Goal: Transaction & Acquisition: Purchase product/service

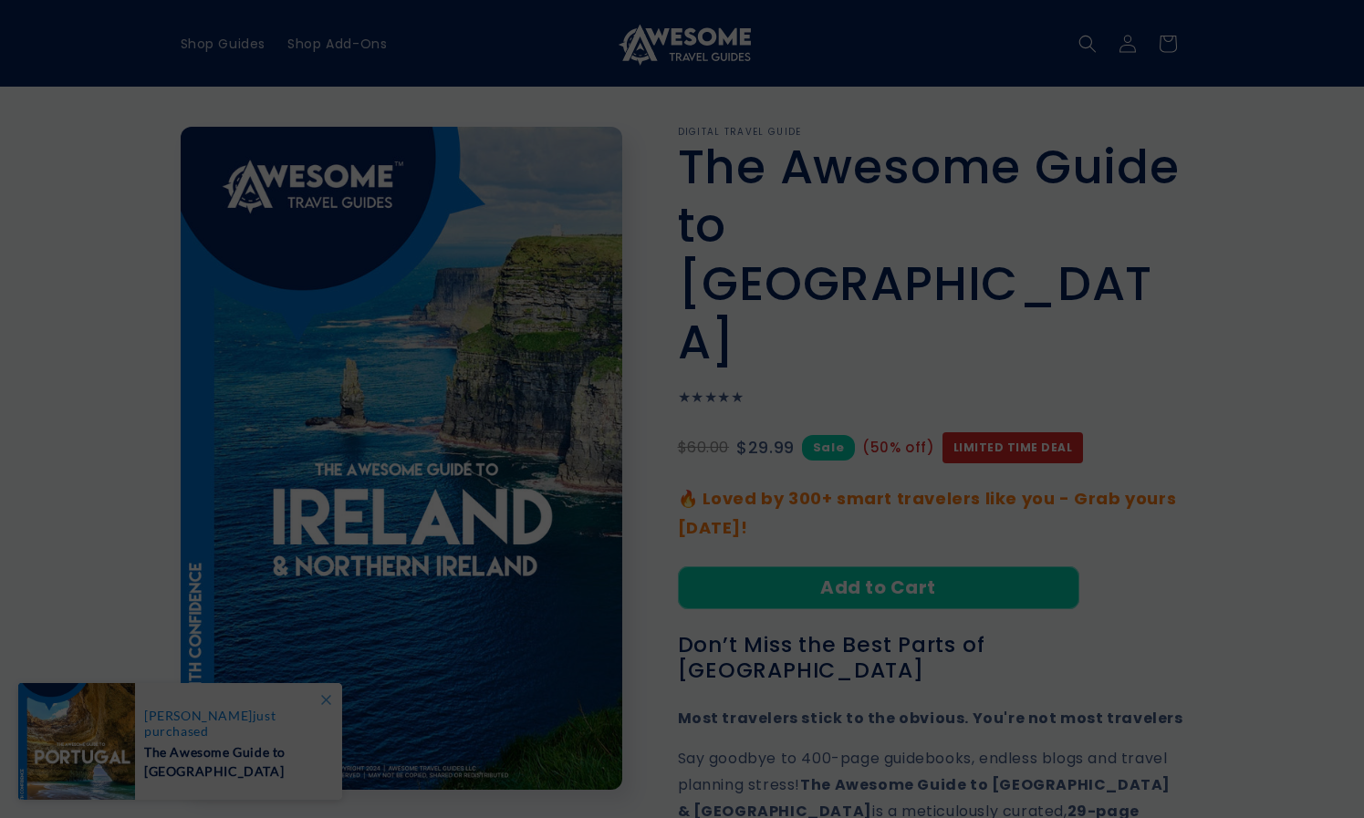
drag, startPoint x: 650, startPoint y: 252, endPoint x: 641, endPoint y: 232, distance: 21.7
click at [641, 232] on input "text" at bounding box center [682, 244] width 474 height 46
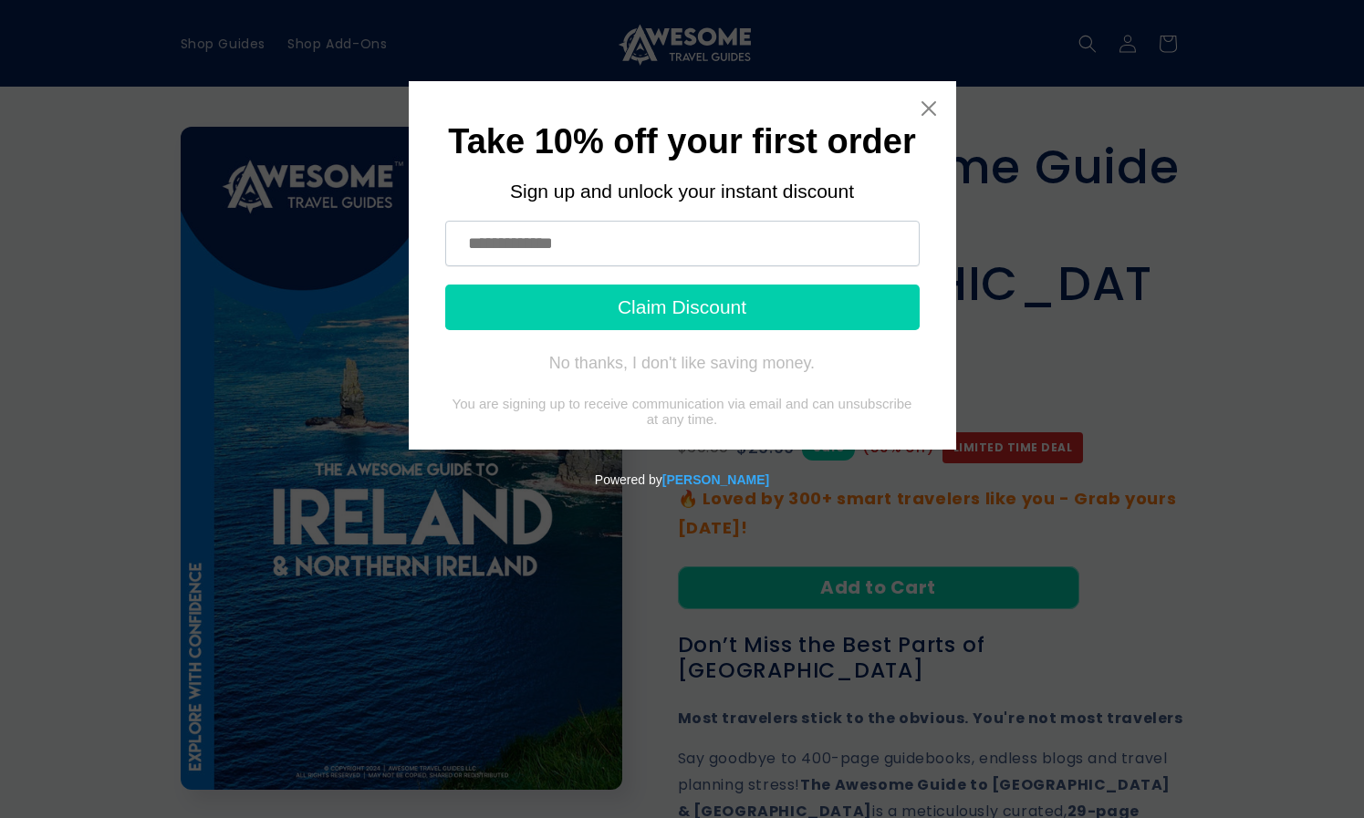
type input "**********"
click at [688, 307] on button "Claim Discount" at bounding box center [682, 308] width 474 height 46
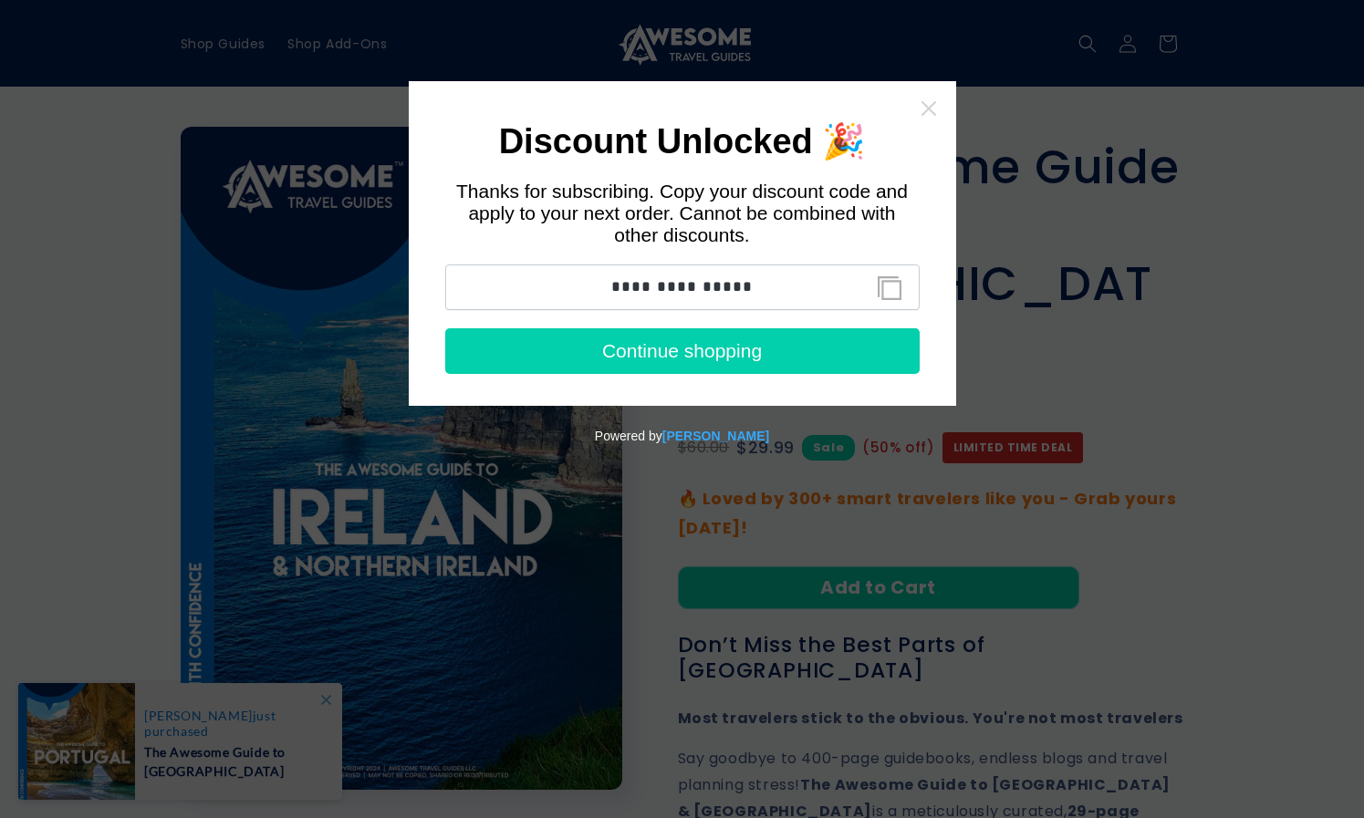
click at [927, 112] on icon "Close widget" at bounding box center [929, 108] width 18 height 18
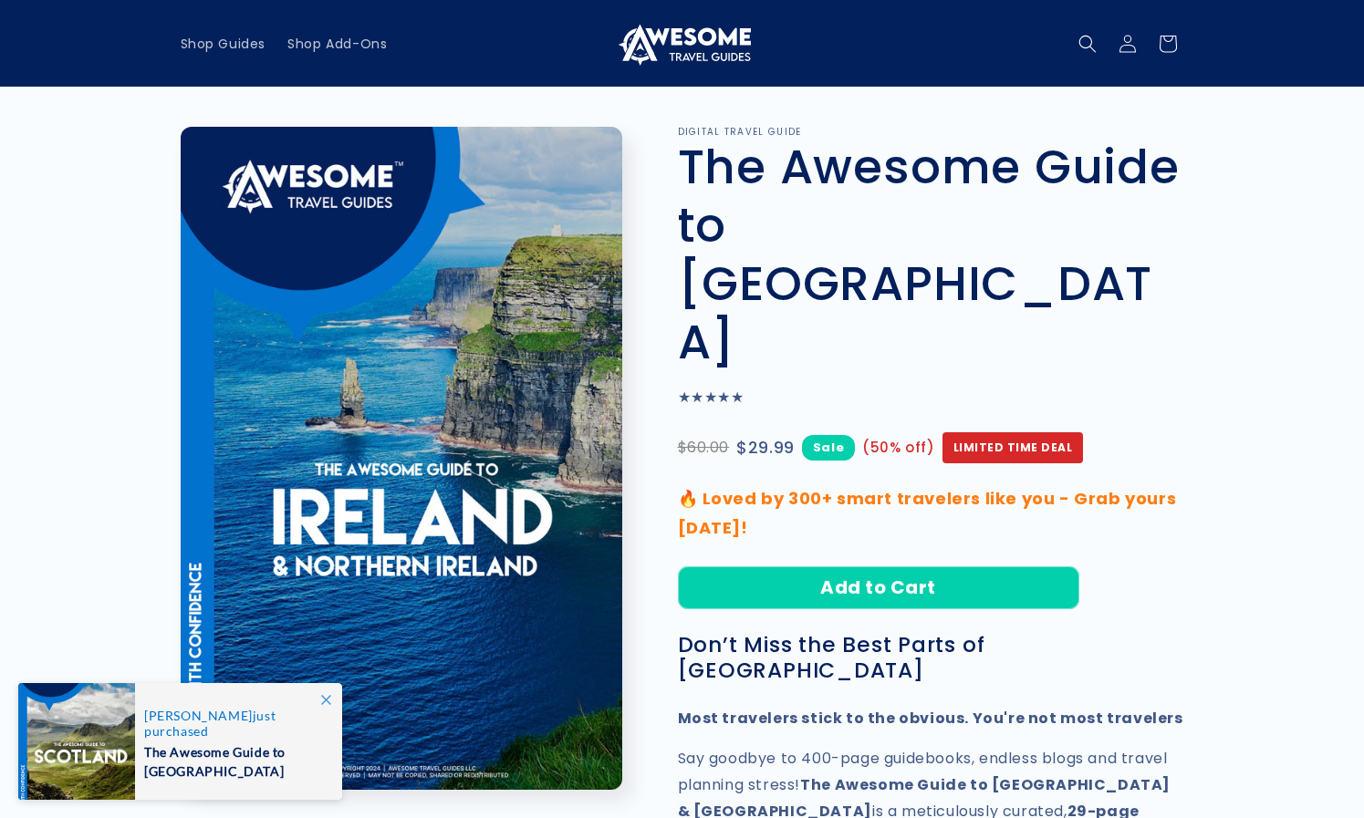
click at [329, 695] on icon at bounding box center [326, 700] width 10 height 10
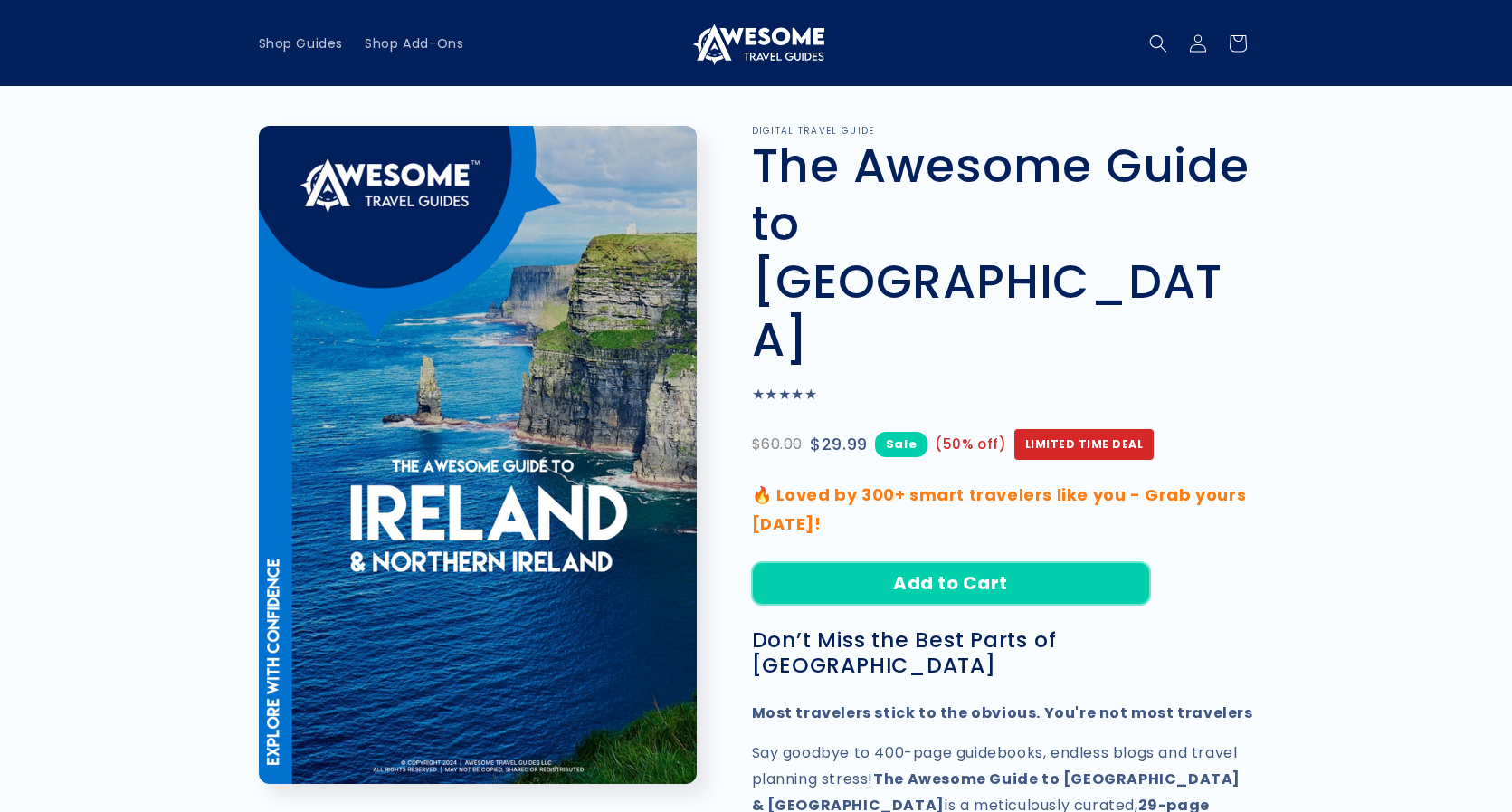
click at [1036, 563] on button "Add to Cart" at bounding box center [950, 584] width 398 height 43
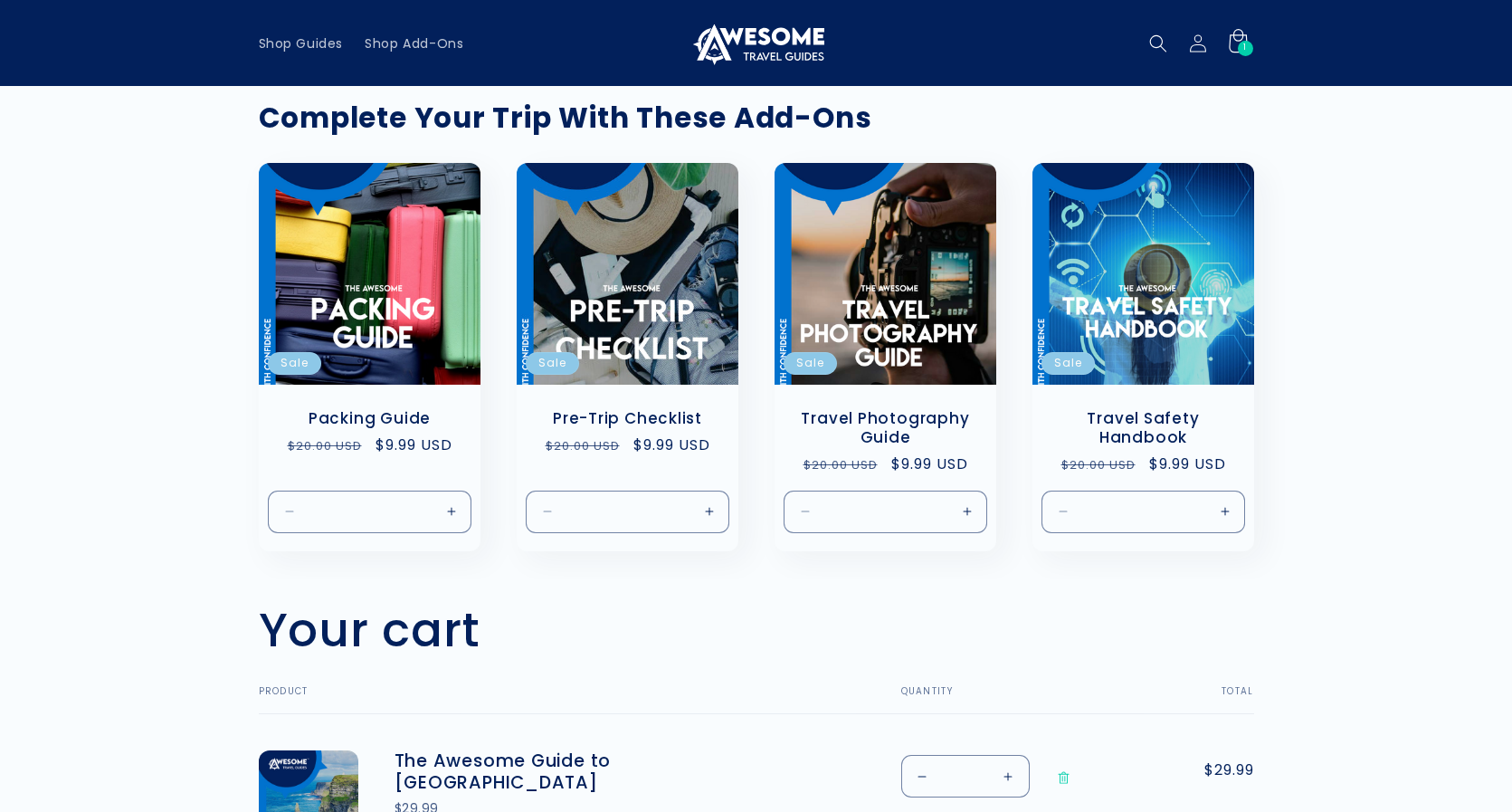
click at [1243, 48] on span "1" at bounding box center [1245, 49] width 4 height 16
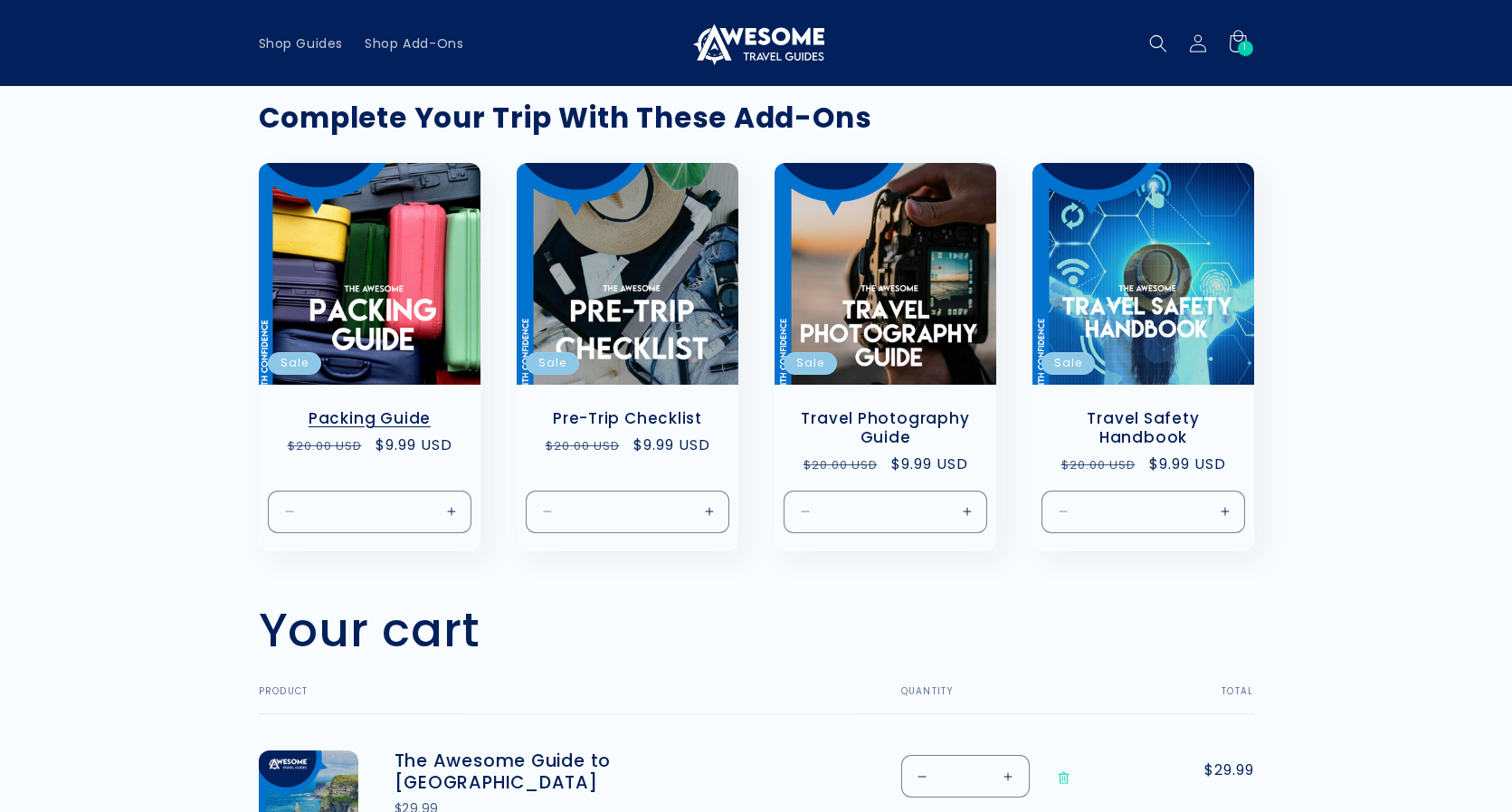
click at [454, 510] on button "Increase quantity for Default Title" at bounding box center [450, 511] width 41 height 43
type input "*"
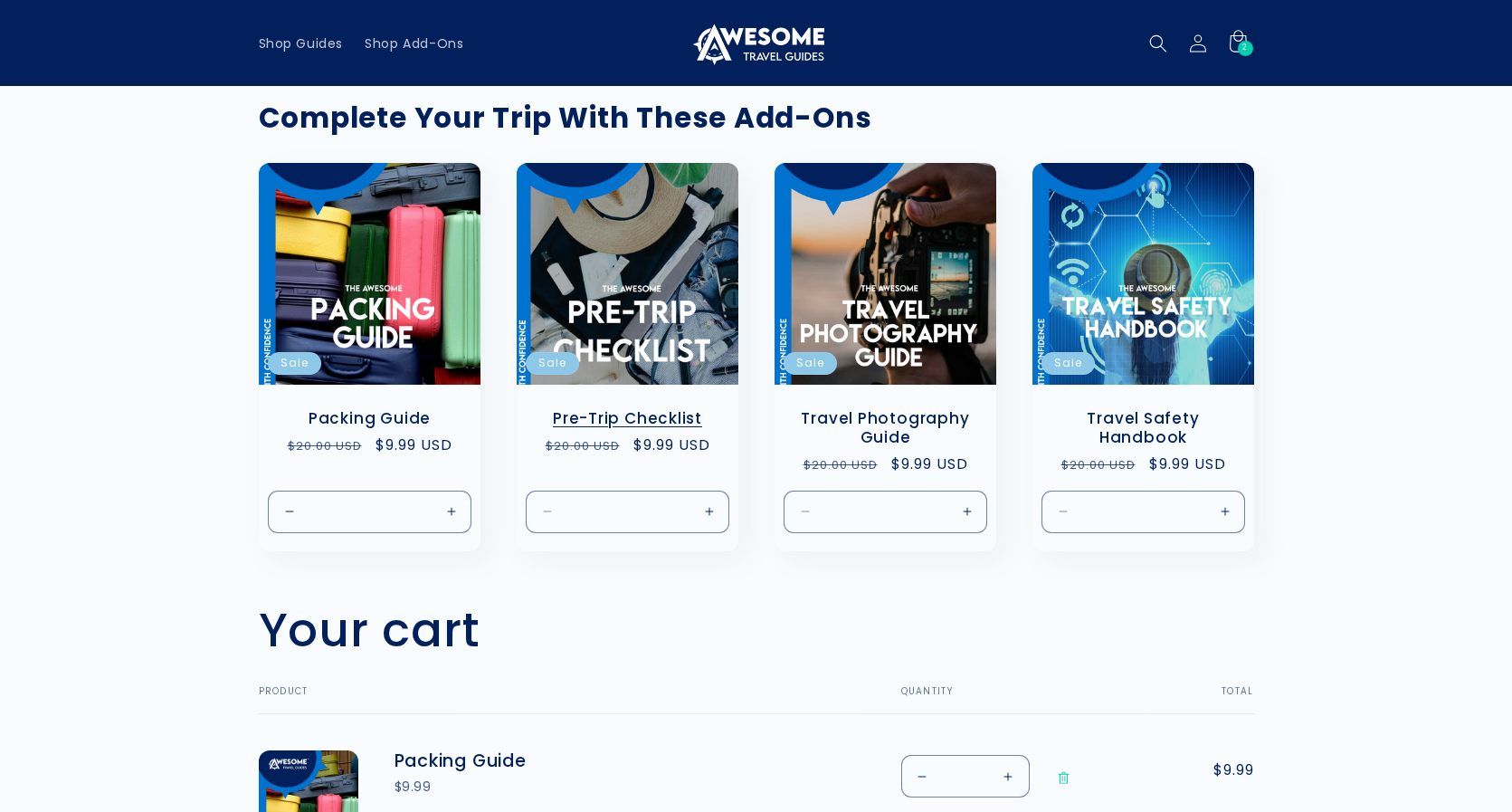
click at [714, 506] on button "Increase quantity for Default Title" at bounding box center [708, 511] width 41 height 43
type input "*"
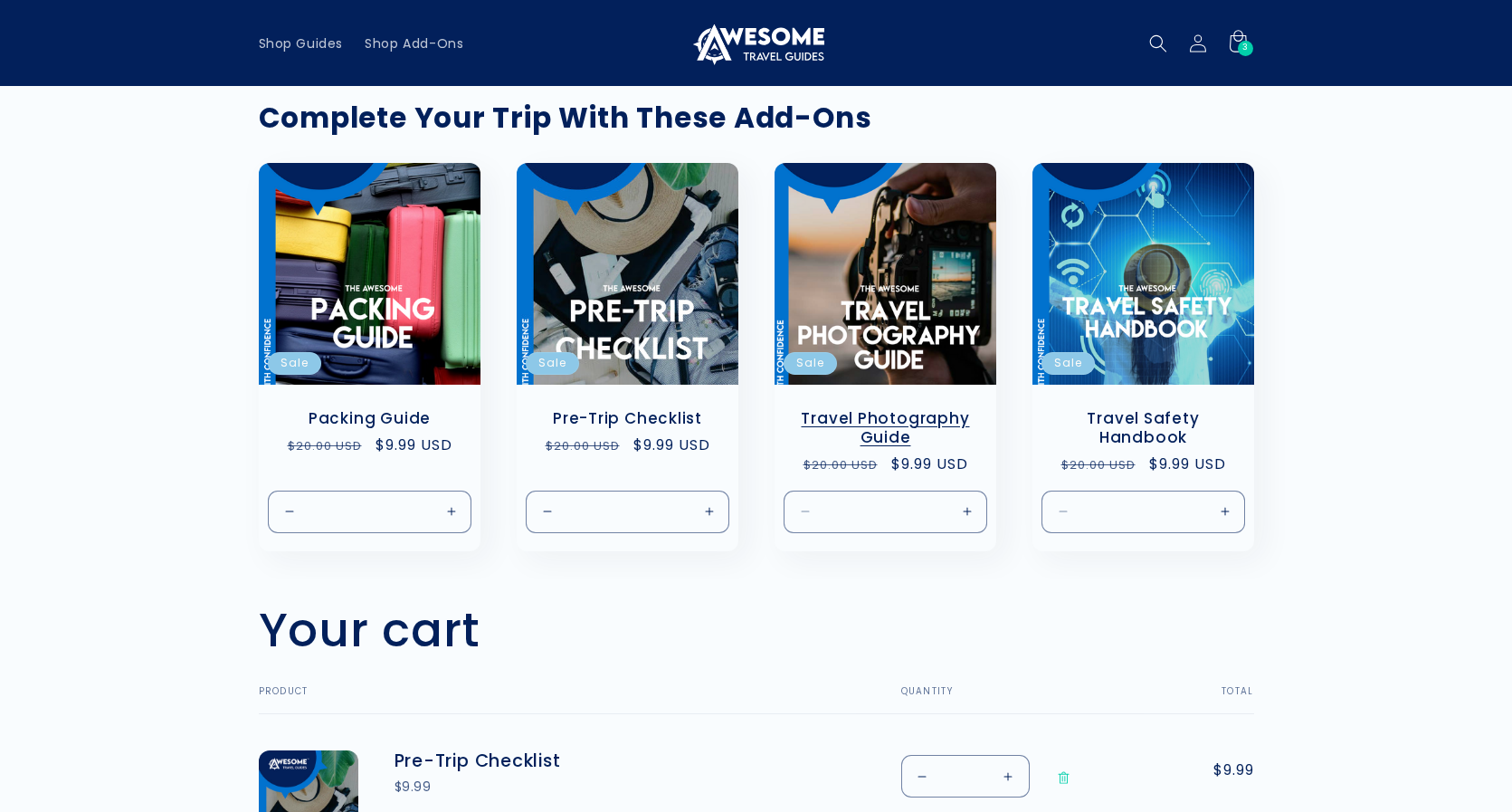
click at [964, 512] on button "Increase quantity for Default Title" at bounding box center [966, 511] width 41 height 43
type input "*"
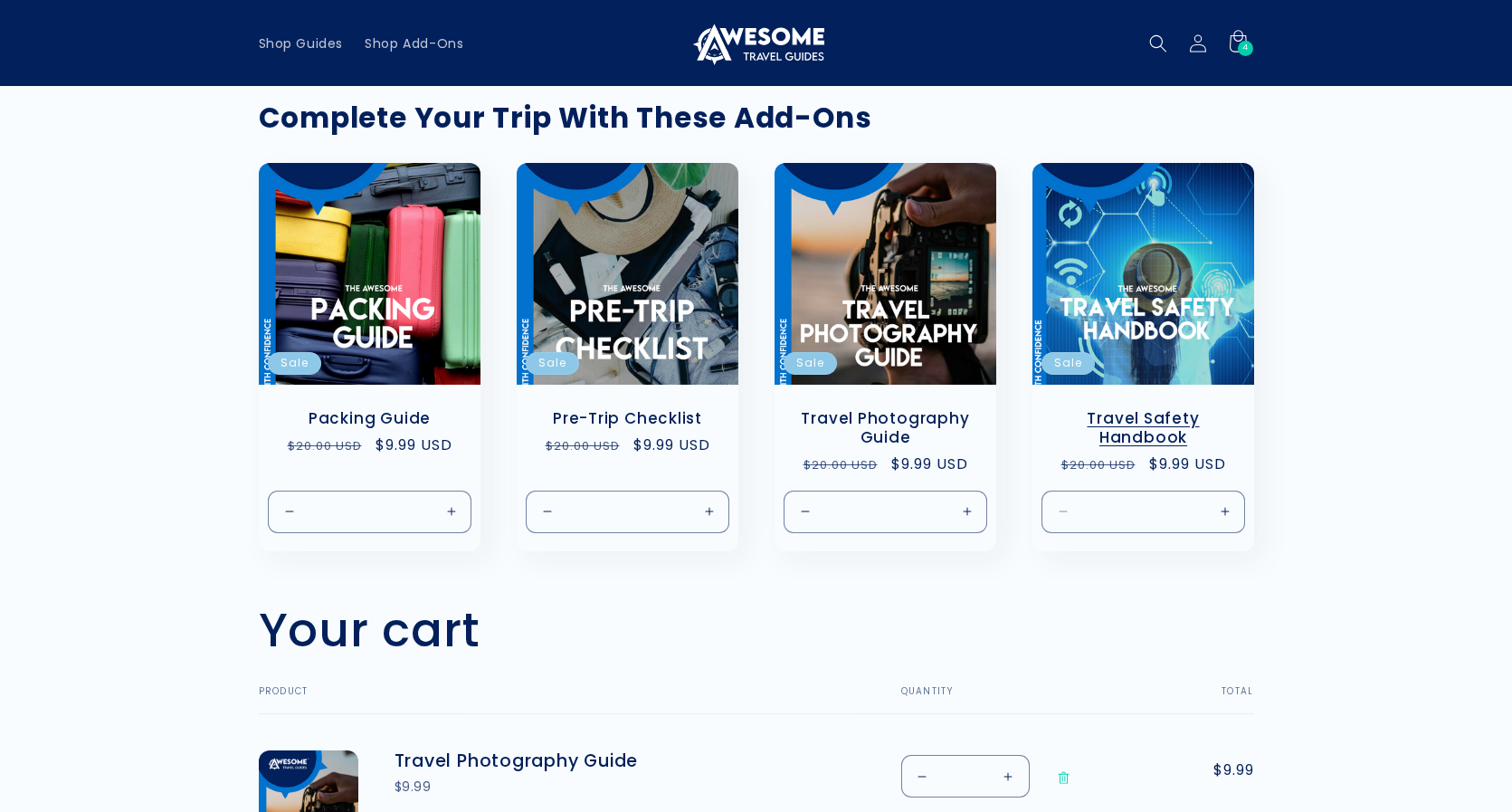
click at [1225, 511] on button "Increase quantity for Default Title" at bounding box center [1224, 511] width 41 height 43
type input "*"
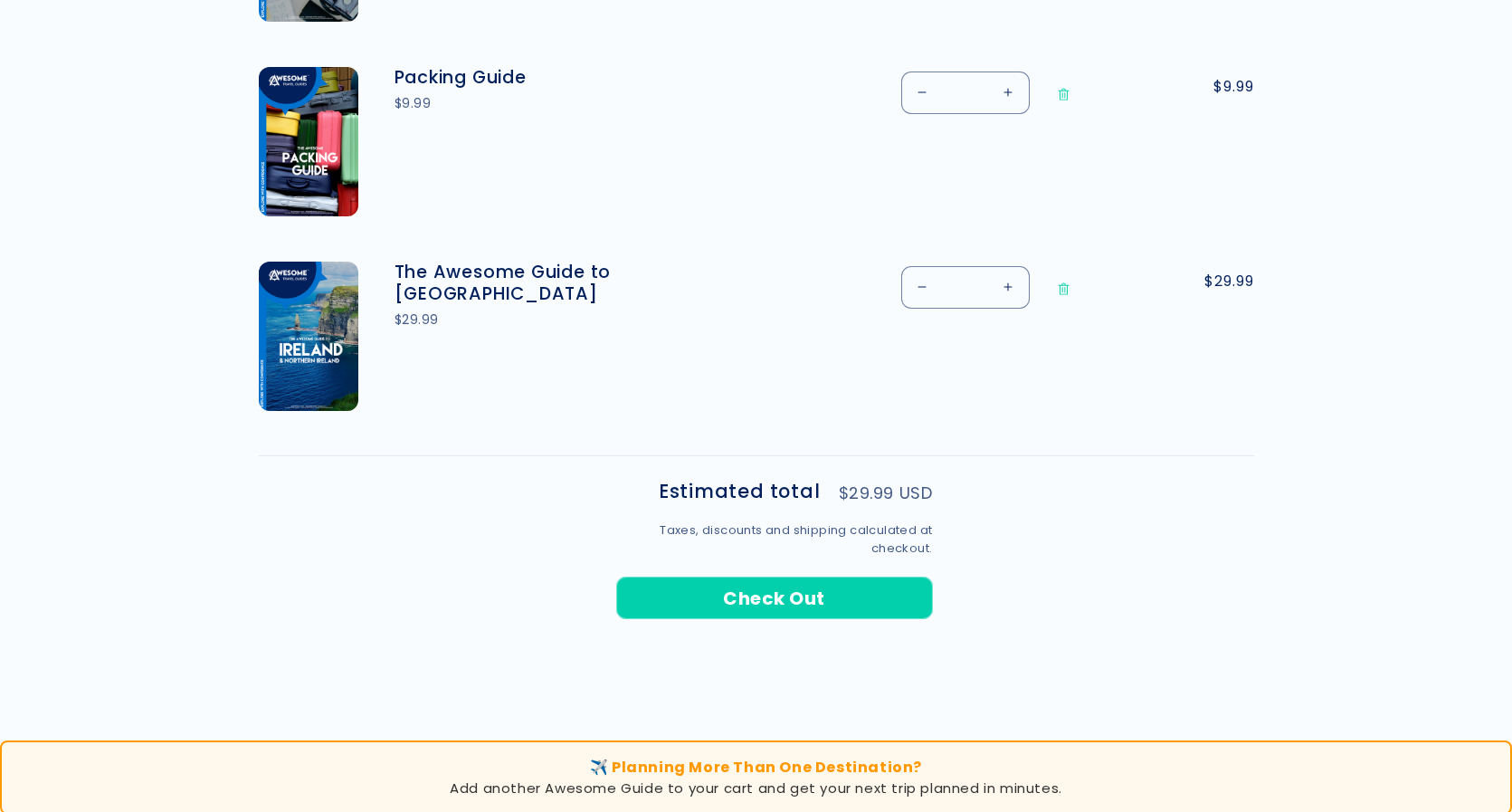
scroll to position [1304, 0]
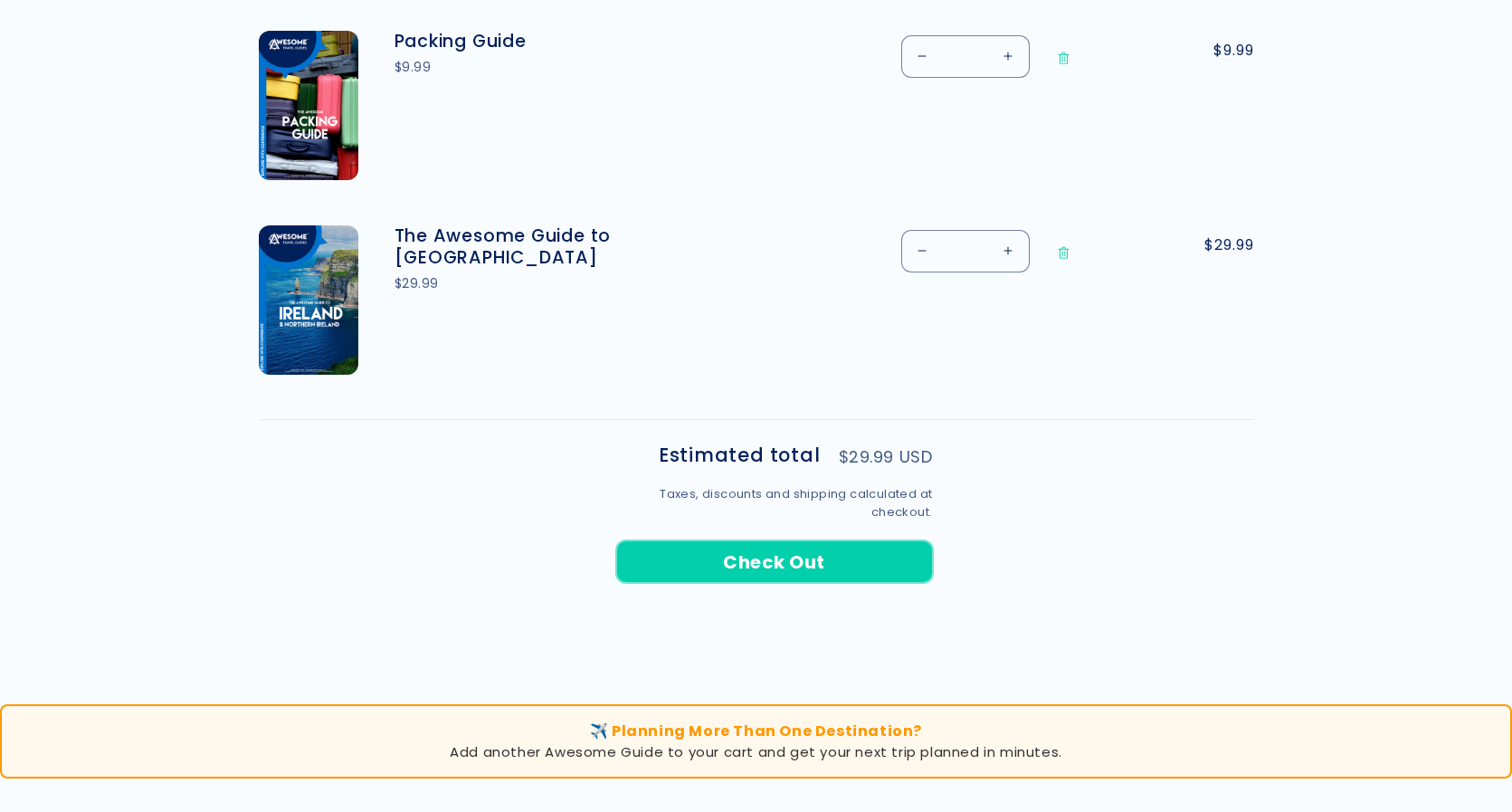
click at [895, 555] on button "Check Out" at bounding box center [774, 562] width 316 height 43
